Goal: Information Seeking & Learning: Learn about a topic

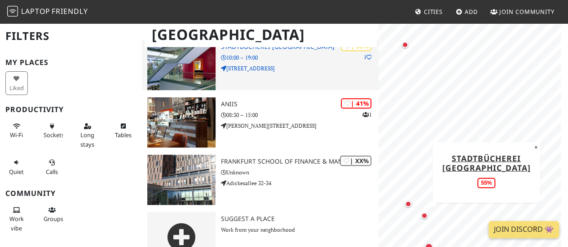
scroll to position [204, 0]
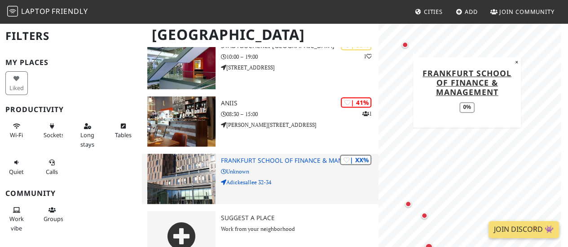
click at [291, 156] on div "| XX% Frankfurt School of Finance & Management Unknown Adickesallee 32-34" at bounding box center [299, 179] width 157 height 50
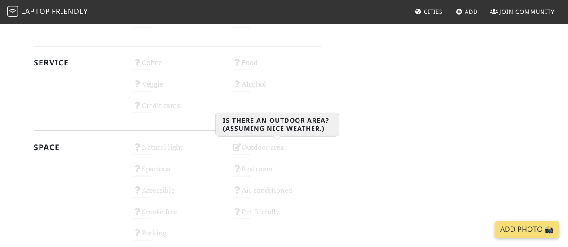
scroll to position [561, 0]
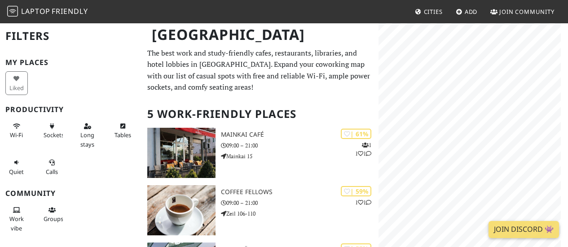
scroll to position [204, 0]
